Goal: Transaction & Acquisition: Book appointment/travel/reservation

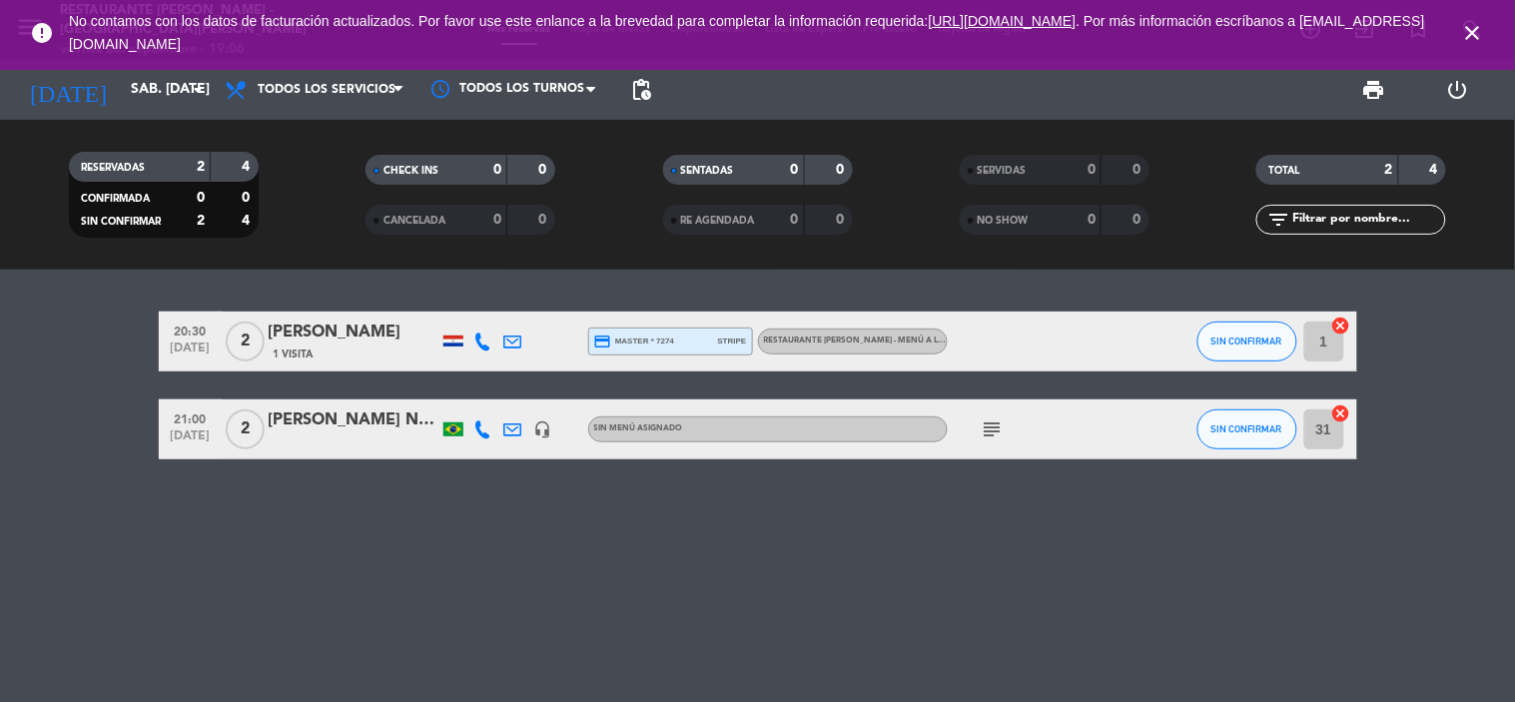
click at [1473, 36] on icon "close" at bounding box center [1473, 33] width 24 height 24
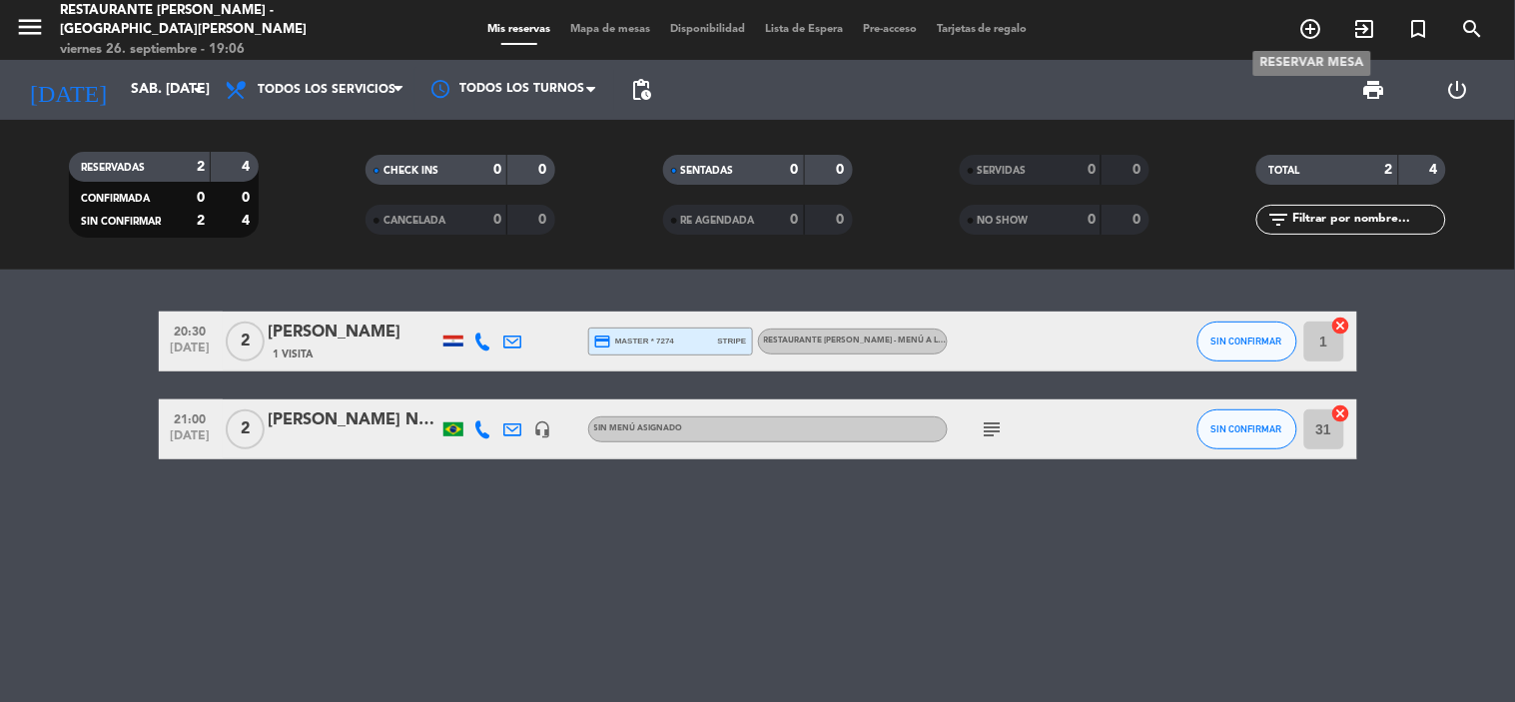
click at [1306, 26] on icon "add_circle_outline" at bounding box center [1311, 29] width 24 height 24
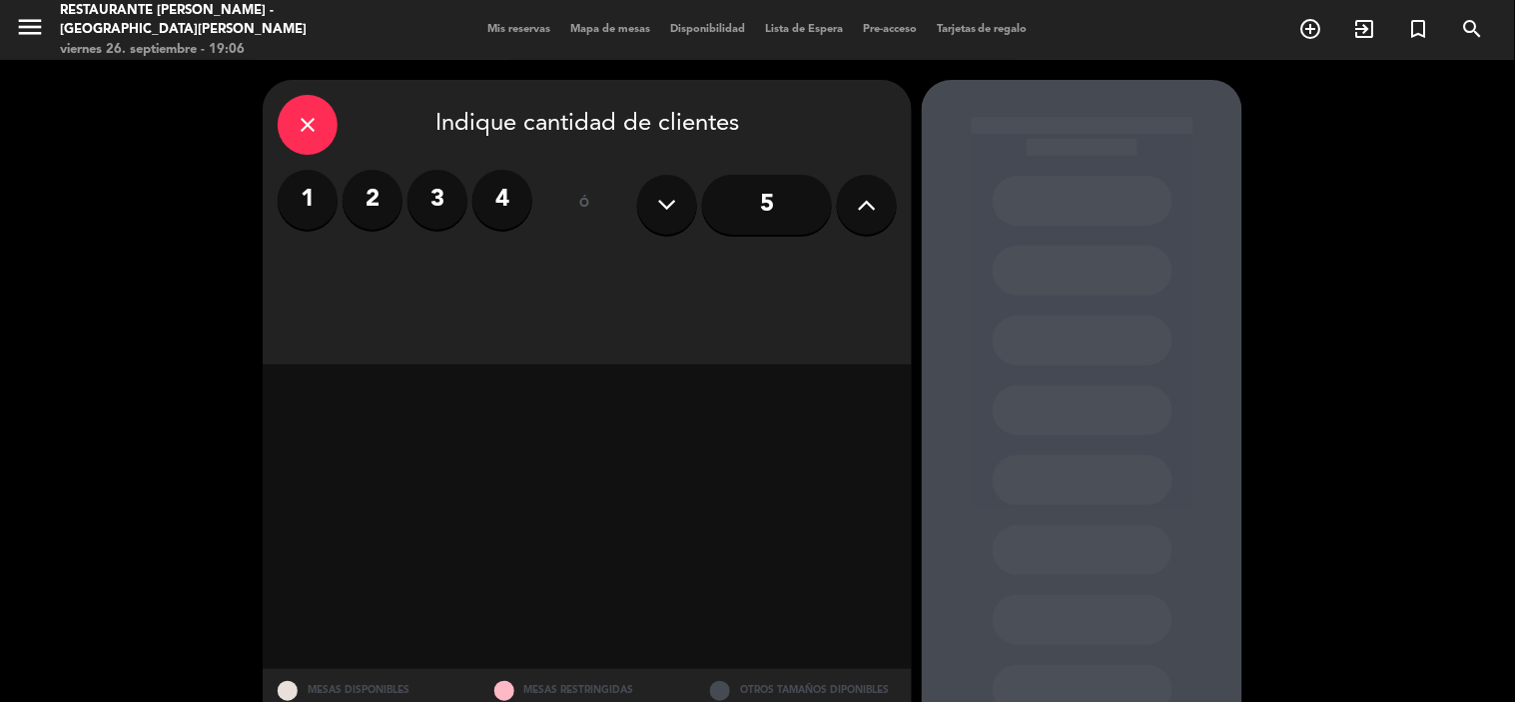
click at [385, 208] on label "2" at bounding box center [372, 200] width 60 height 60
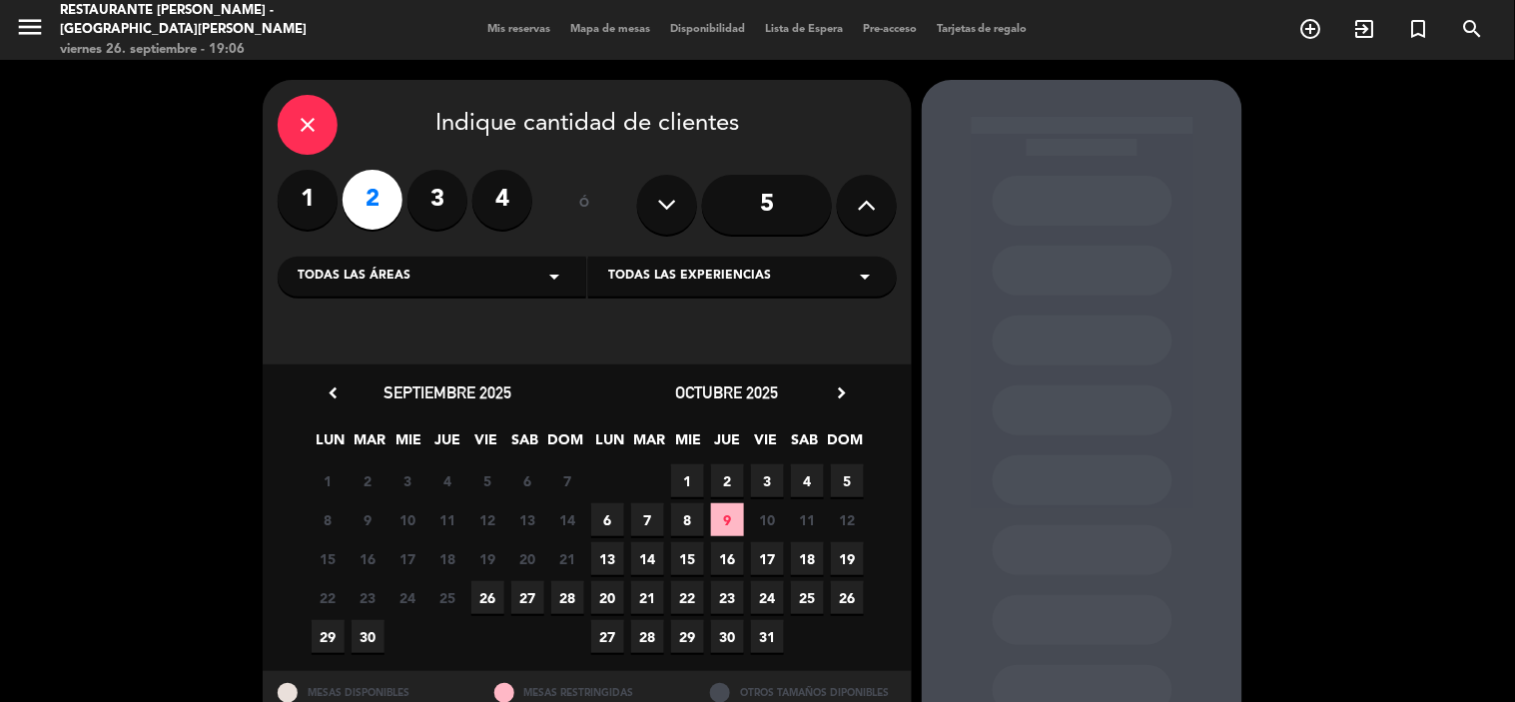
click at [496, 599] on span "26" at bounding box center [487, 597] width 33 height 33
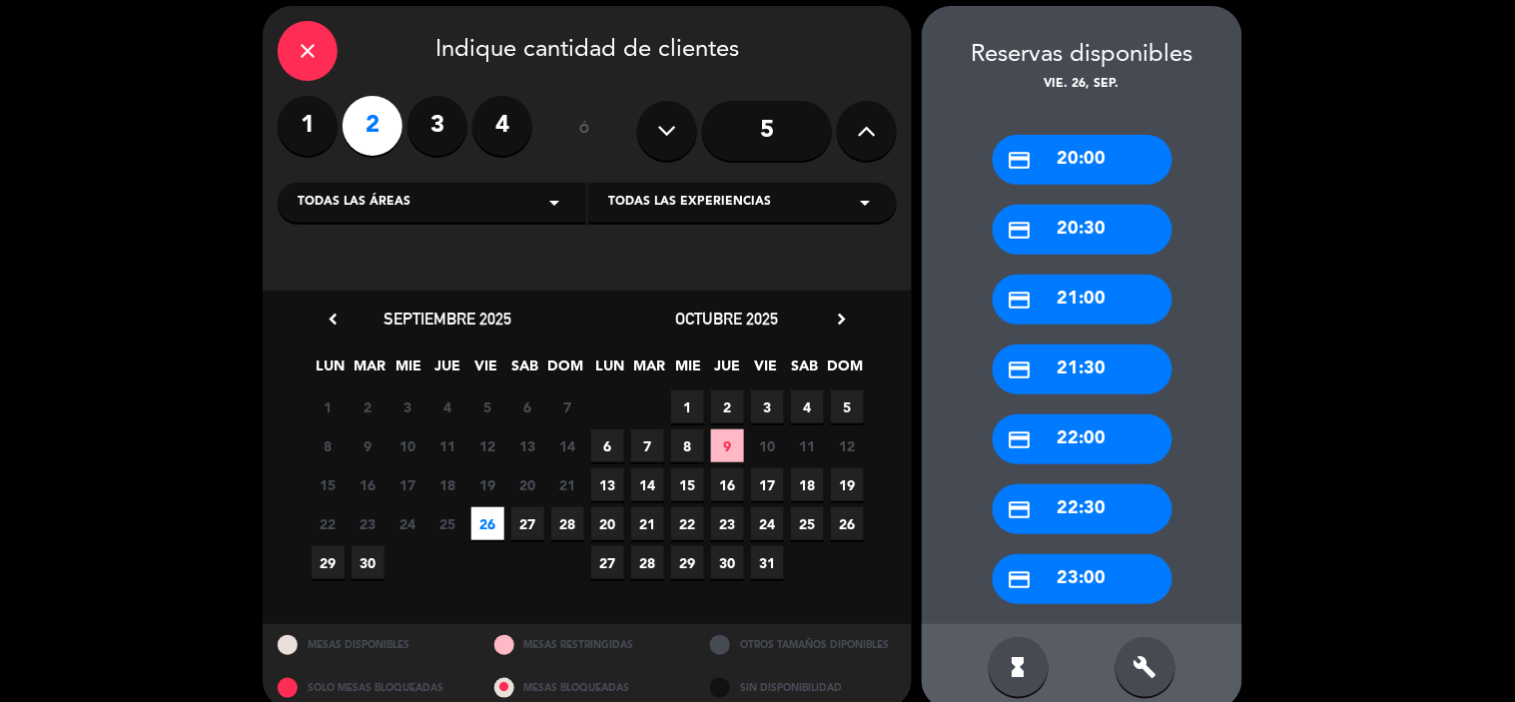
click at [1064, 222] on div "credit_card 20:30" at bounding box center [1082, 230] width 180 height 50
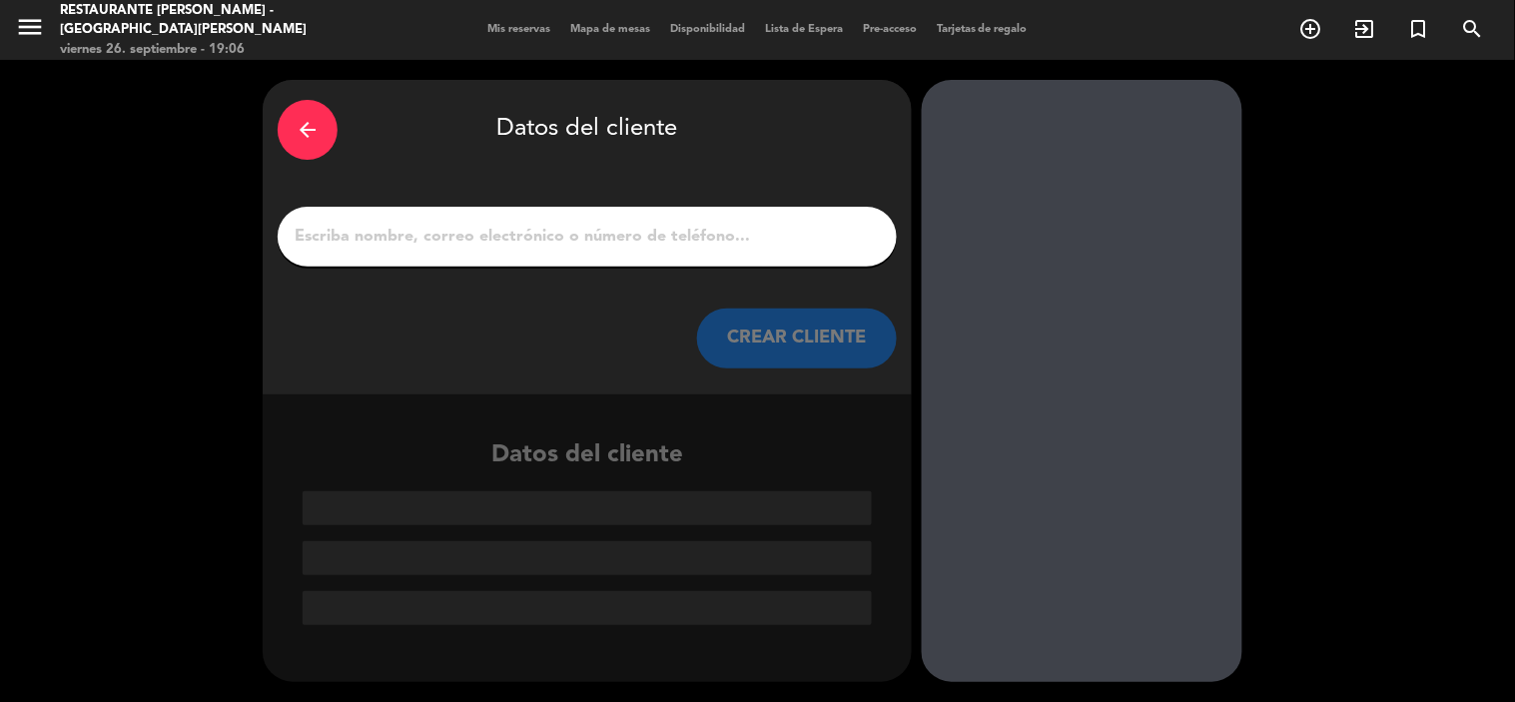
click at [679, 232] on input "1" at bounding box center [587, 237] width 589 height 28
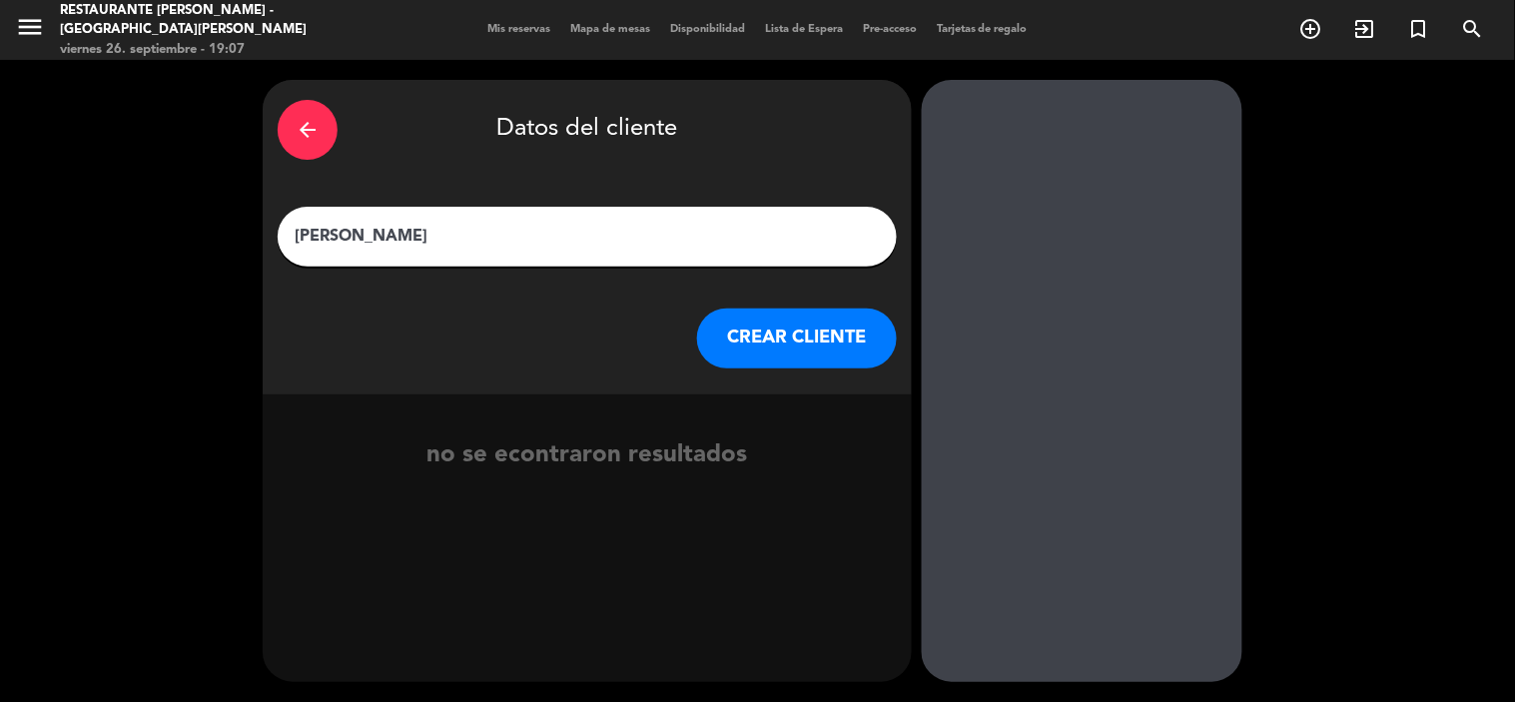
type input "[PERSON_NAME]"
click at [806, 354] on button "CREAR CLIENTE" at bounding box center [797, 338] width 200 height 60
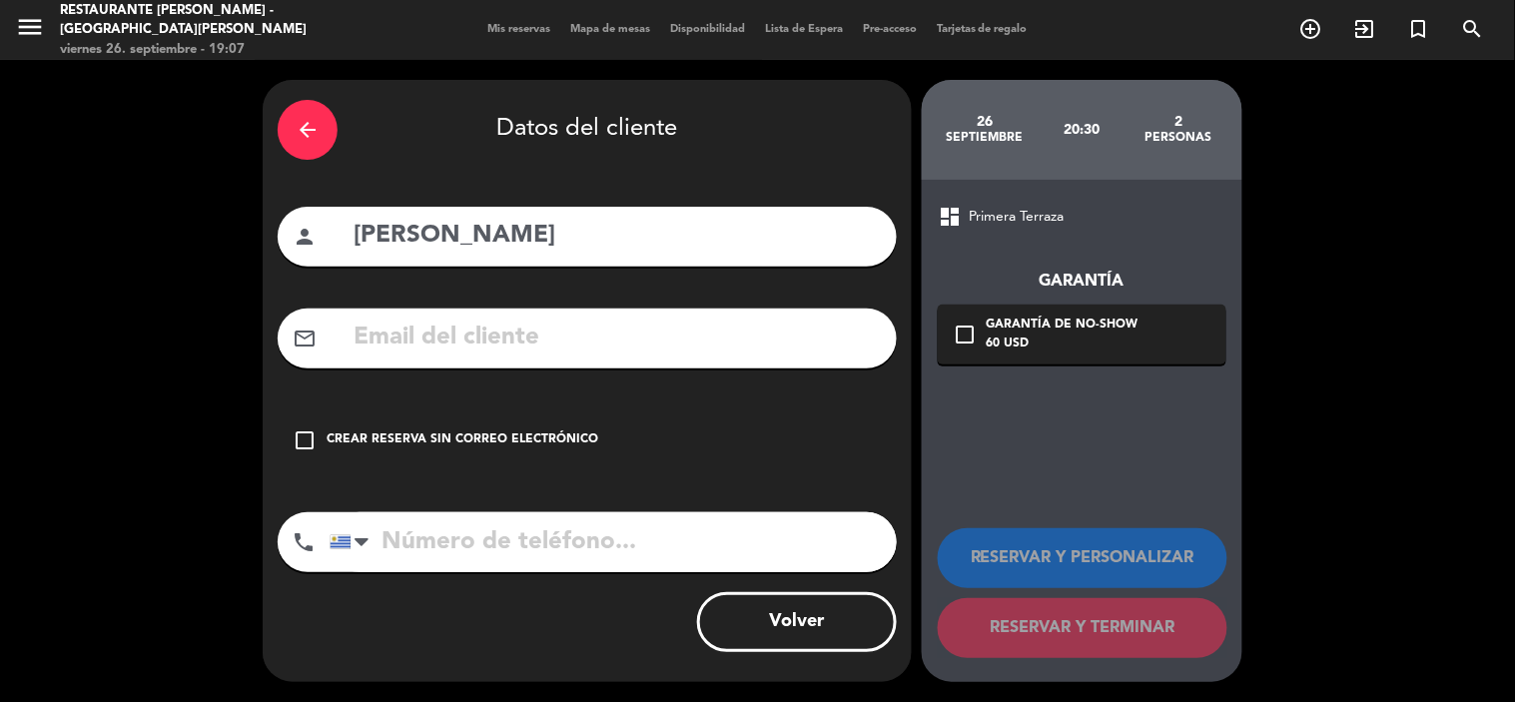
drag, startPoint x: 324, startPoint y: 422, endPoint x: 304, endPoint y: 441, distance: 28.3
click at [321, 431] on div "check_box_outline_blank Crear reserva sin correo electrónico" at bounding box center [587, 440] width 619 height 60
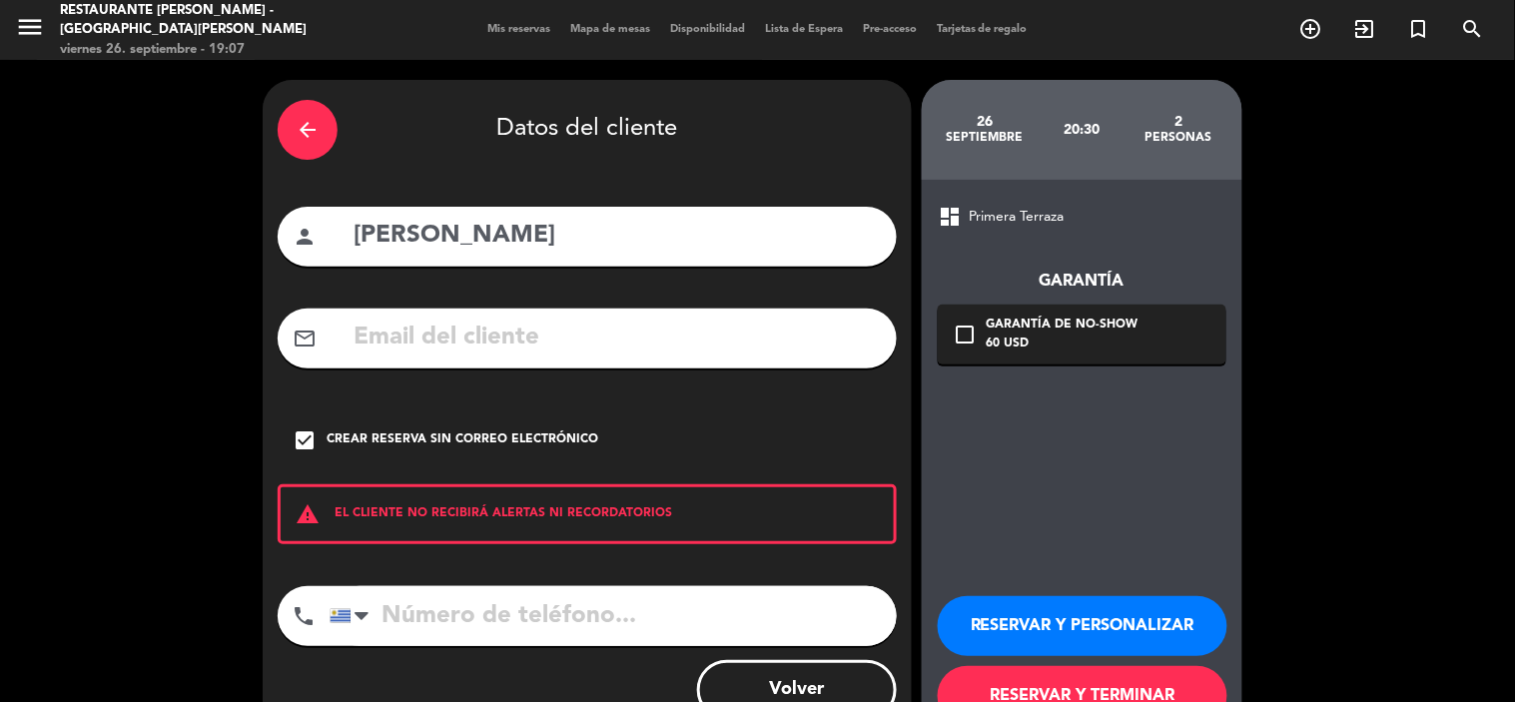
click at [417, 621] on input "tel" at bounding box center [612, 616] width 567 height 60
type input "[PHONE_NUMBER]"
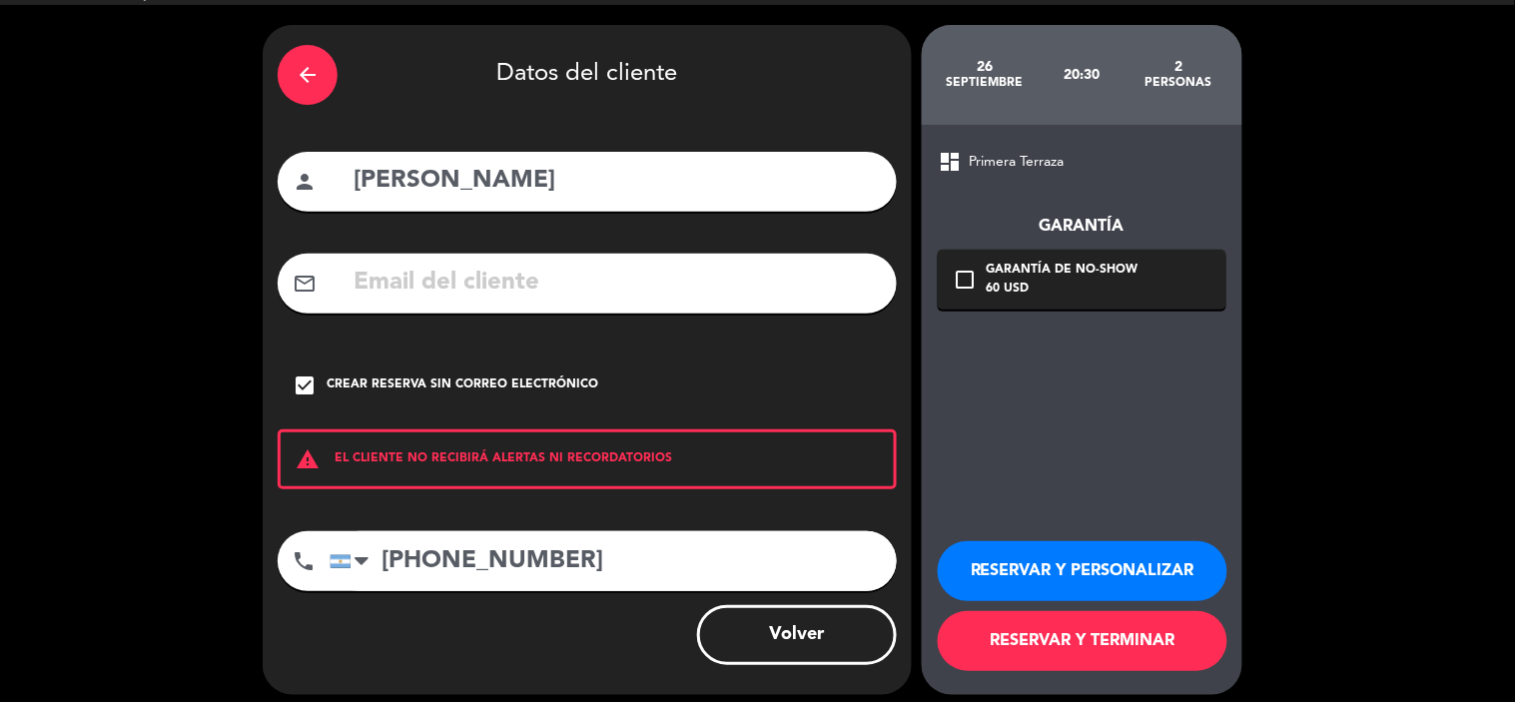
scroll to position [67, 0]
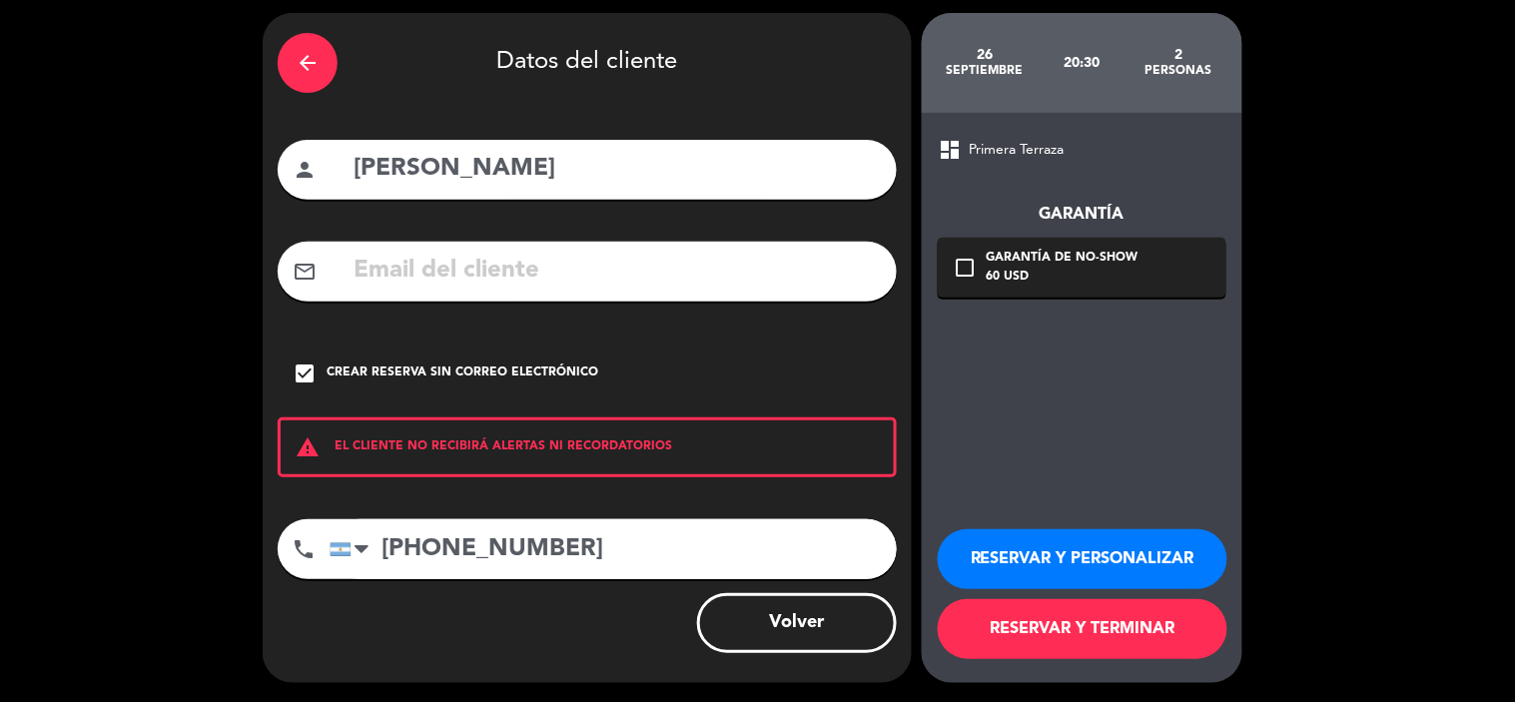
click at [1021, 571] on button "RESERVAR Y PERSONALIZAR" at bounding box center [1082, 559] width 290 height 60
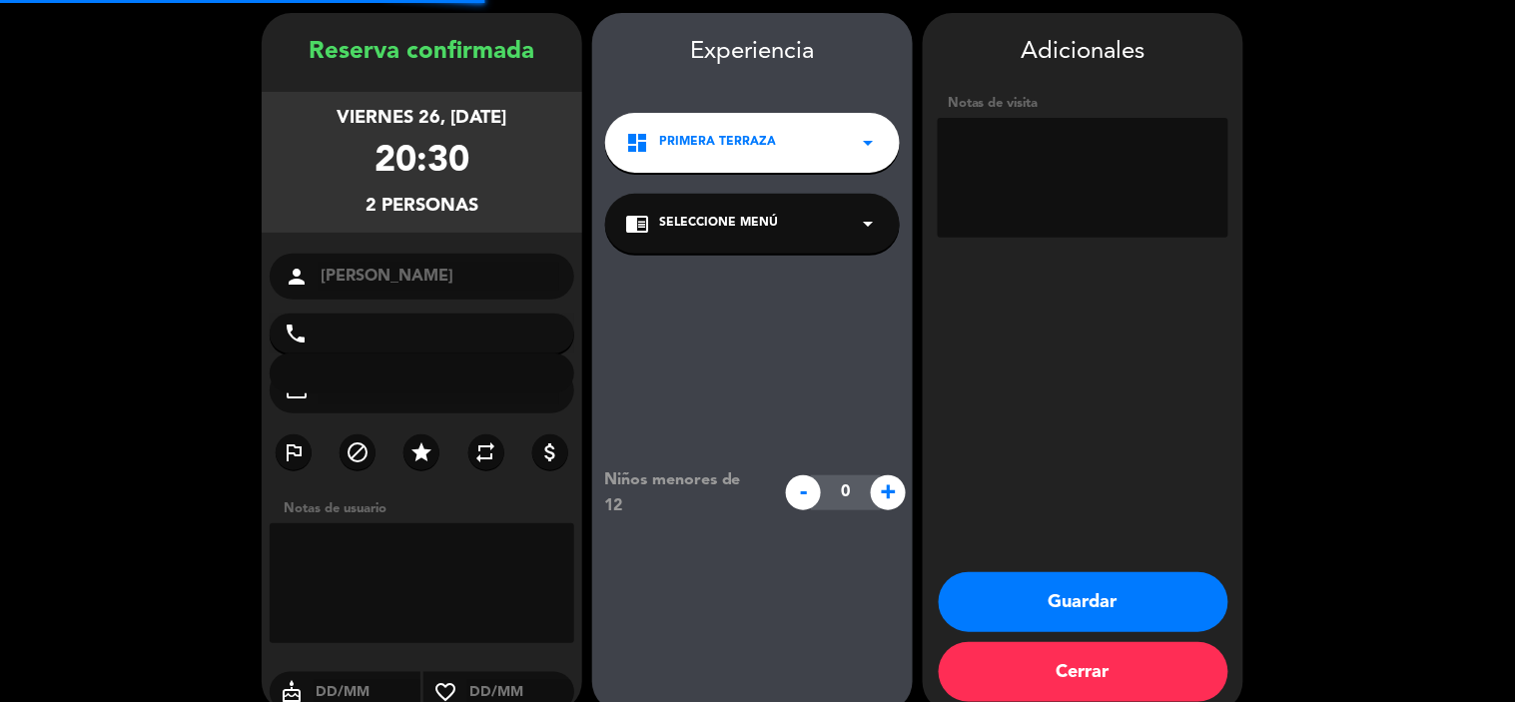
type input "[PHONE_NUMBER]"
